Goal: Task Accomplishment & Management: Manage account settings

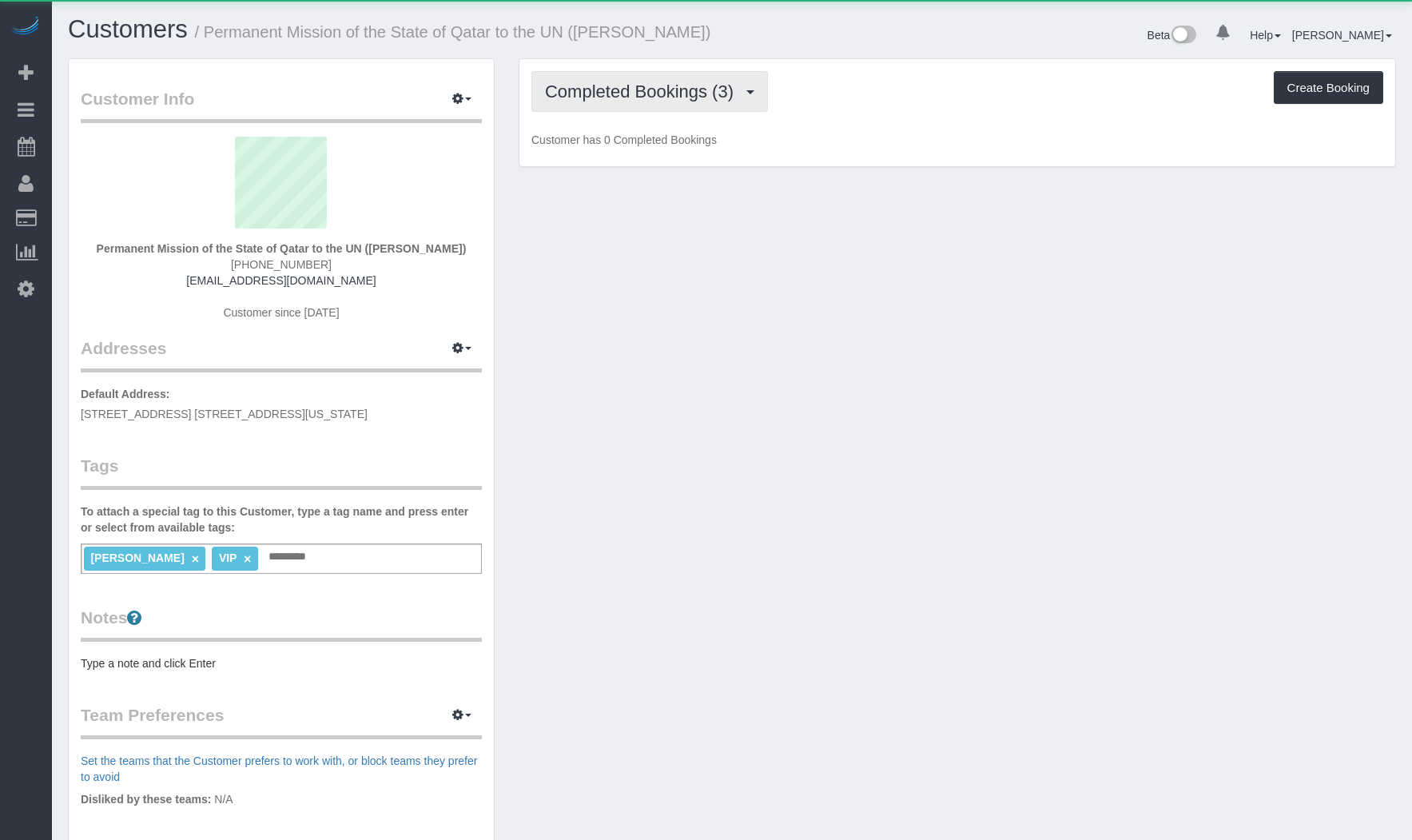
drag, startPoint x: 694, startPoint y: 85, endPoint x: 659, endPoint y: 204, distance: 124.0
click at [694, 86] on span "Completed Bookings (3)" at bounding box center [643, 90] width 196 height 20
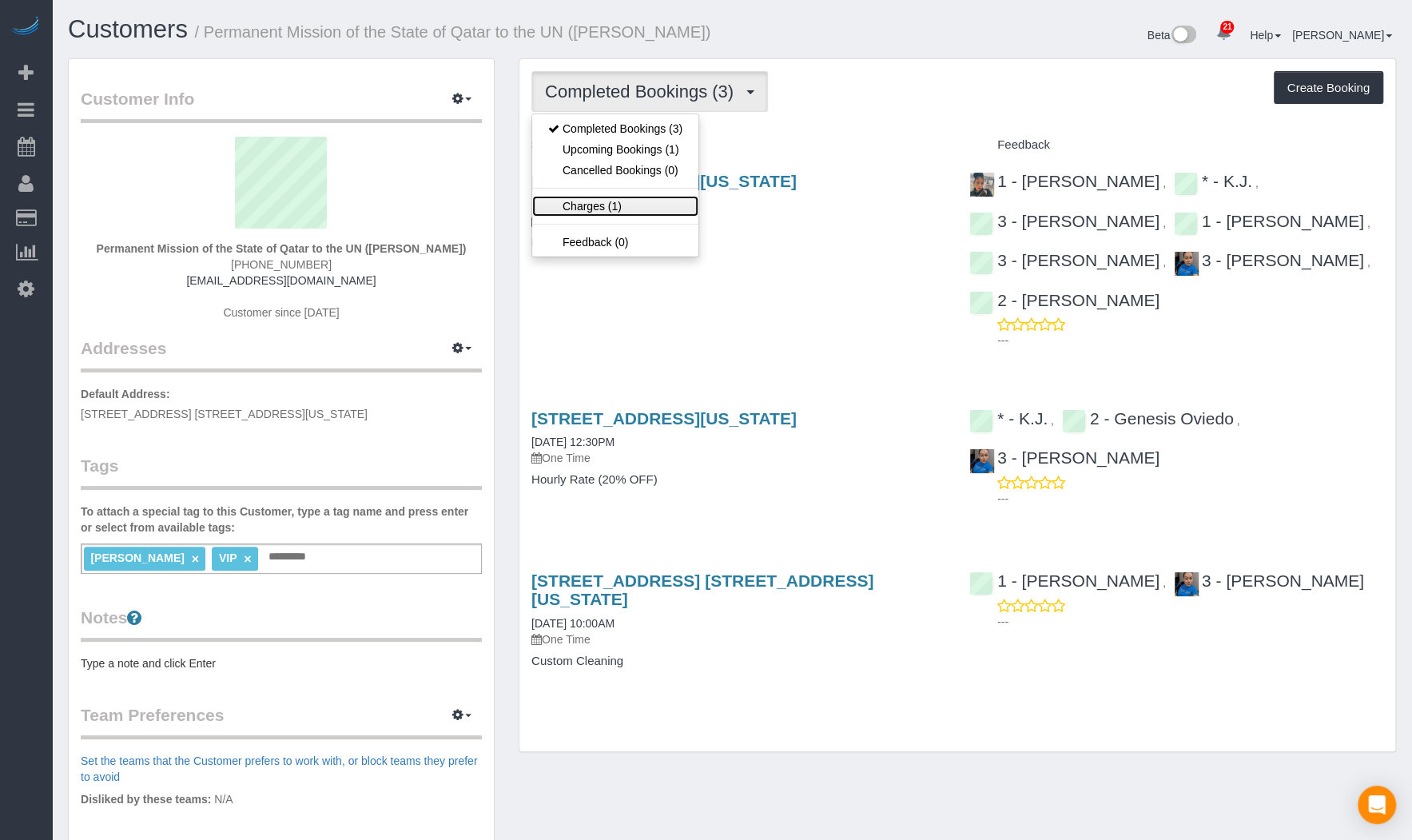
click at [658, 206] on link "Charges (1)" at bounding box center [615, 206] width 166 height 20
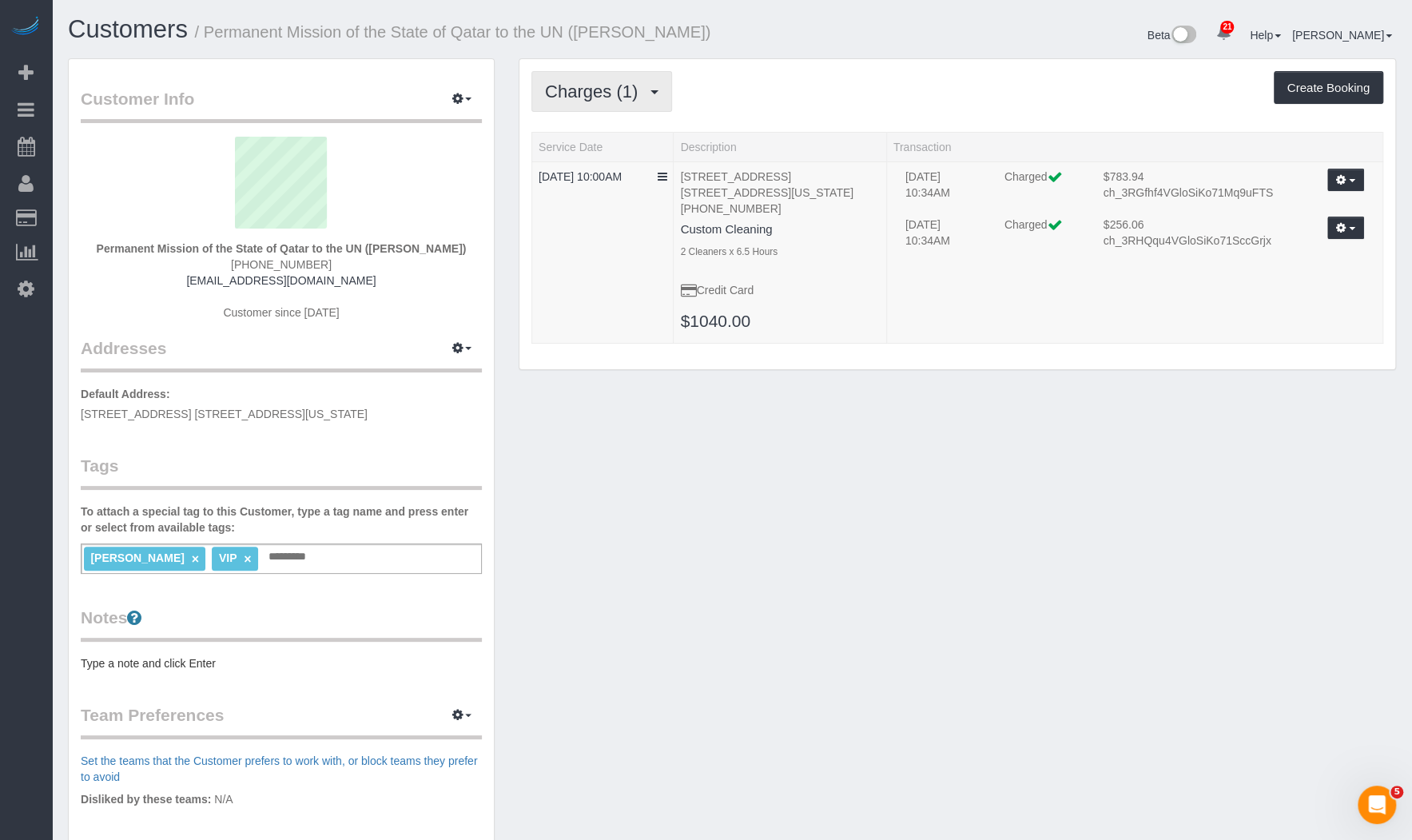
click at [657, 108] on button "Charges (1)" at bounding box center [601, 91] width 141 height 41
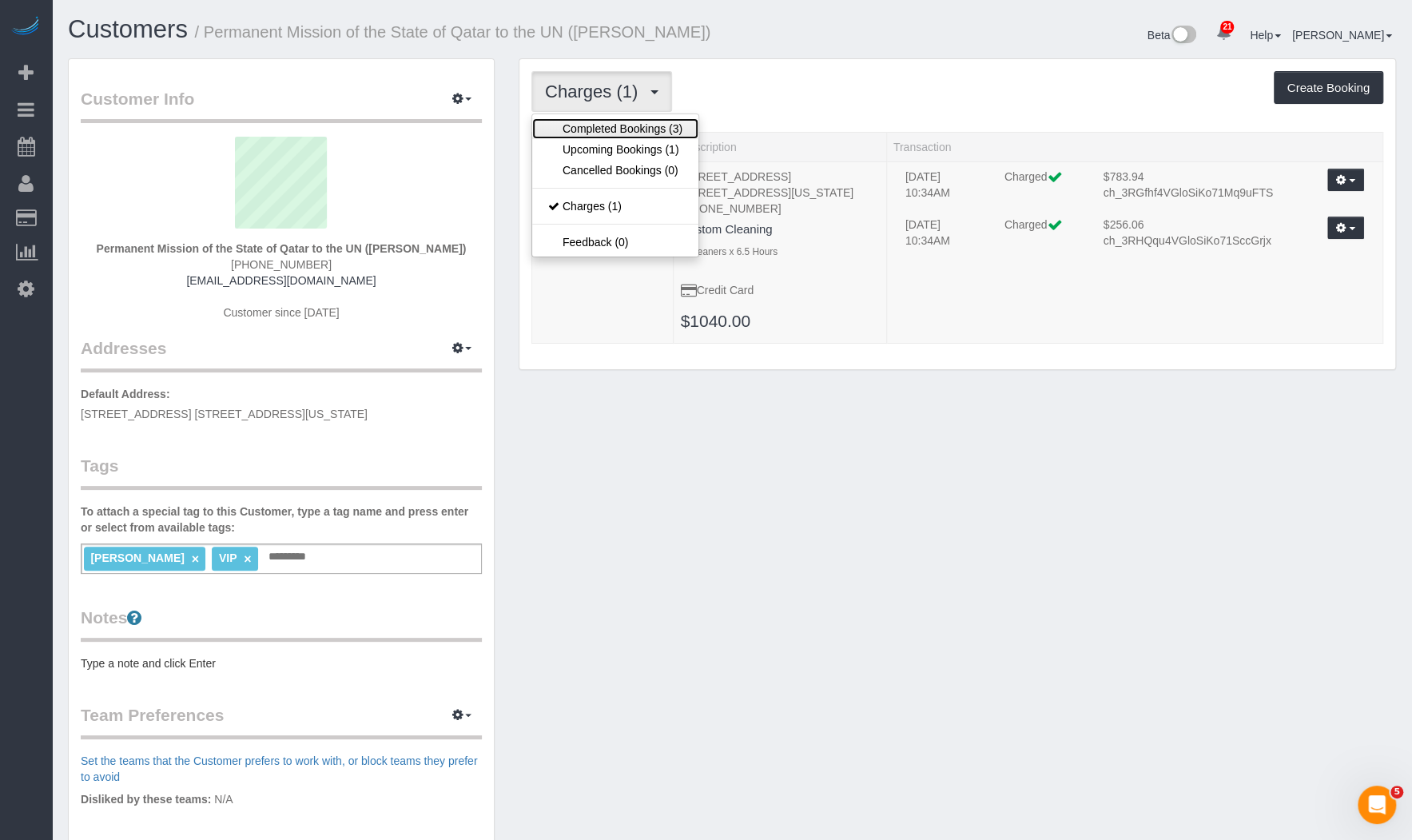
click at [645, 130] on link "Completed Bookings (3)" at bounding box center [615, 129] width 166 height 20
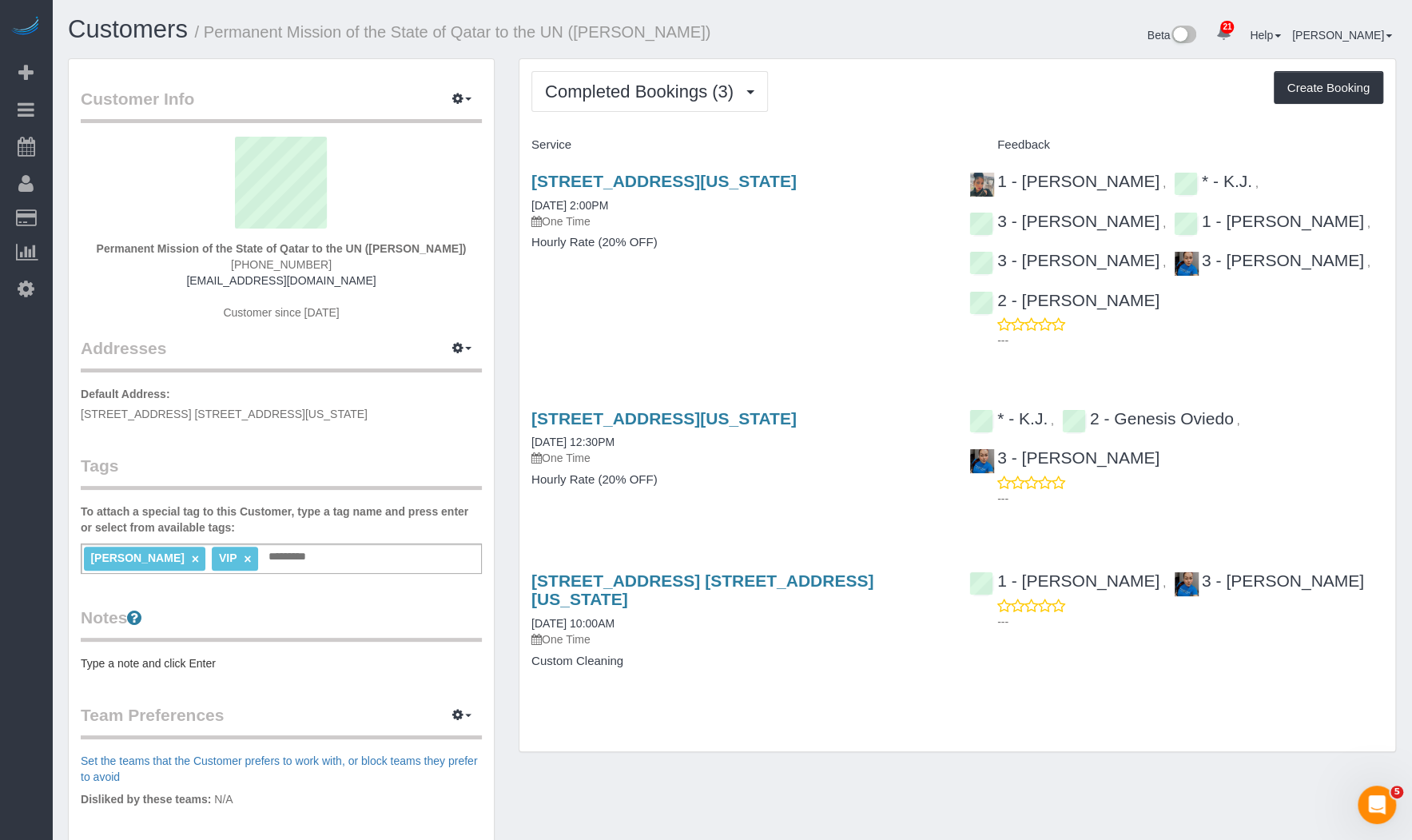
click at [680, 56] on div "Customers / Permanent Mission of the State of Qatar to the UN ([PERSON_NAME]) B…" at bounding box center [732, 38] width 1352 height 43
click at [680, 74] on button "Completed Bookings (3)" at bounding box center [649, 91] width 236 height 41
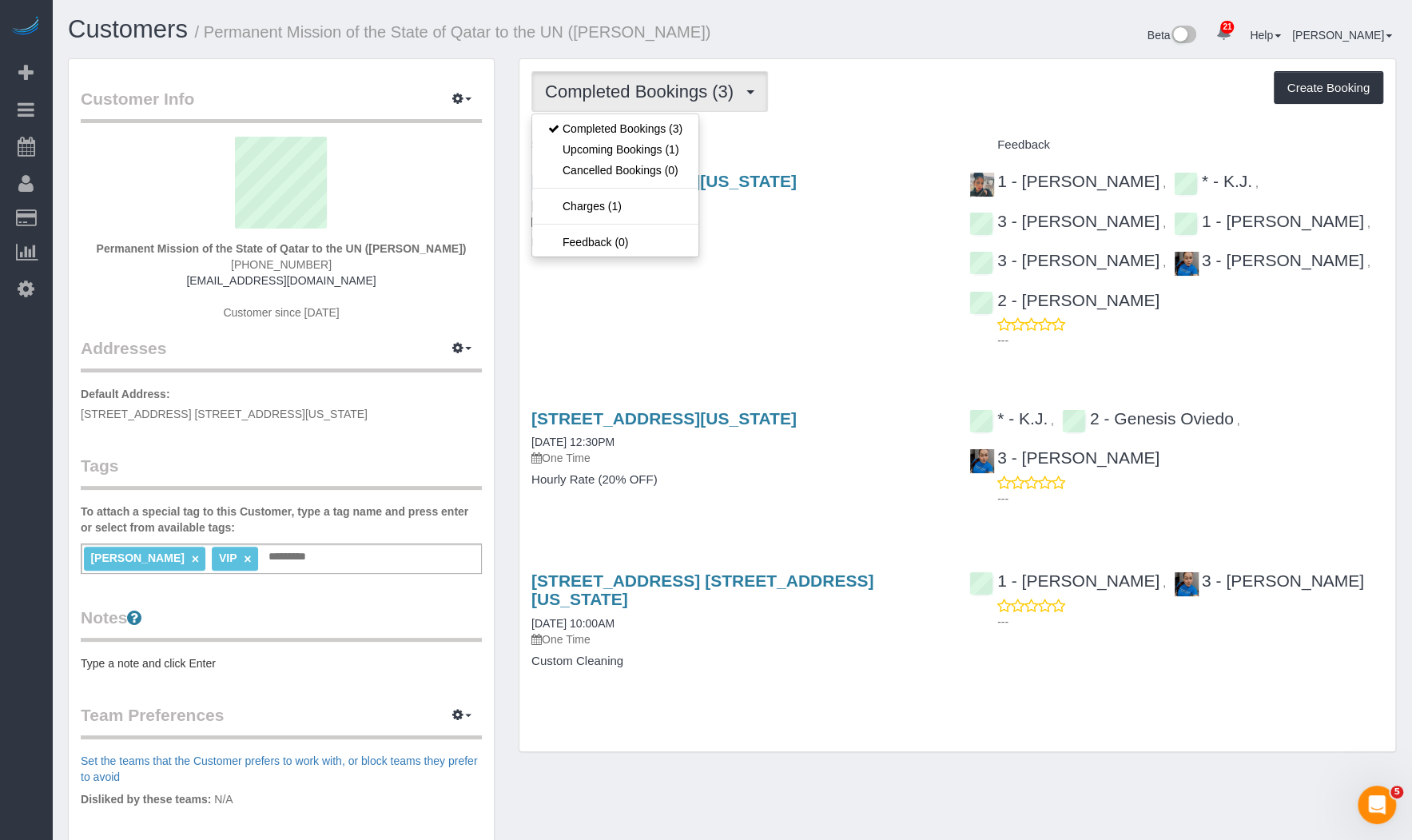
click at [690, 59] on div "Completed Bookings (3) Completed Bookings (3) Upcoming Bookings (1) Cancelled B…" at bounding box center [957, 405] width 876 height 692
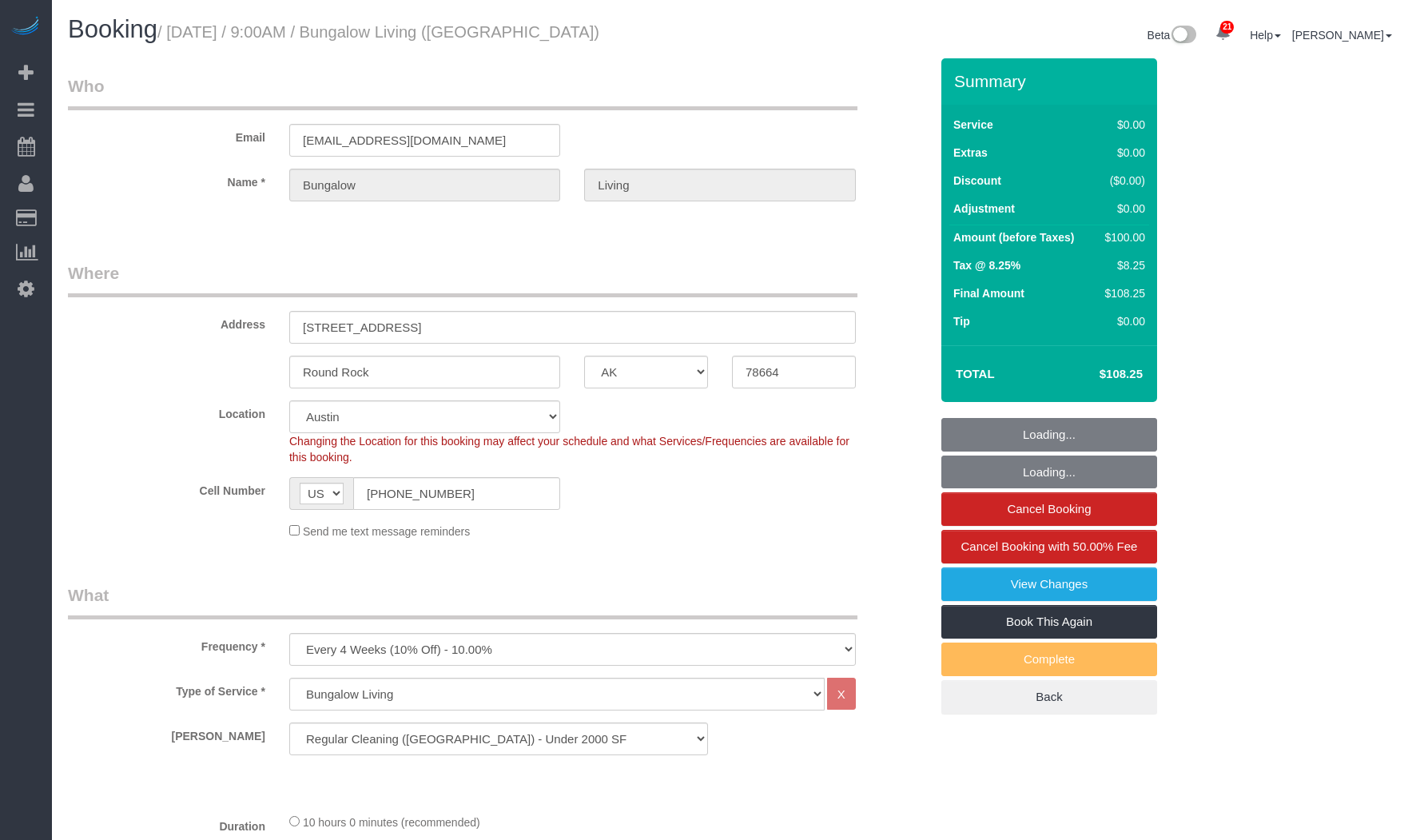
select select "[GEOGRAPHIC_DATA]"
select select "spot1"
select select "number:89"
select select "number:90"
select select "number:15"
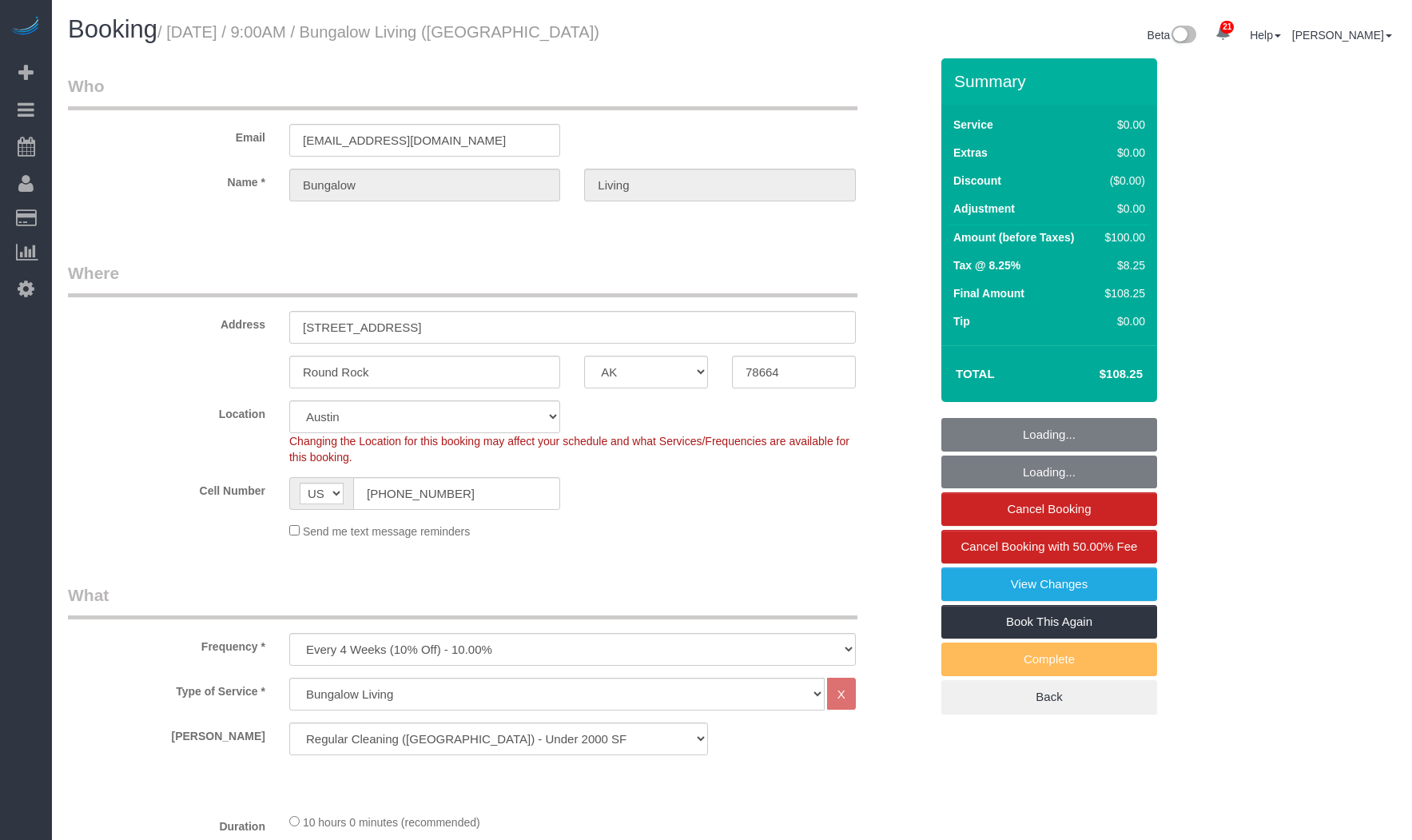
select select "number:7"
select select "object:1154"
select select
